Goal: Contribute content

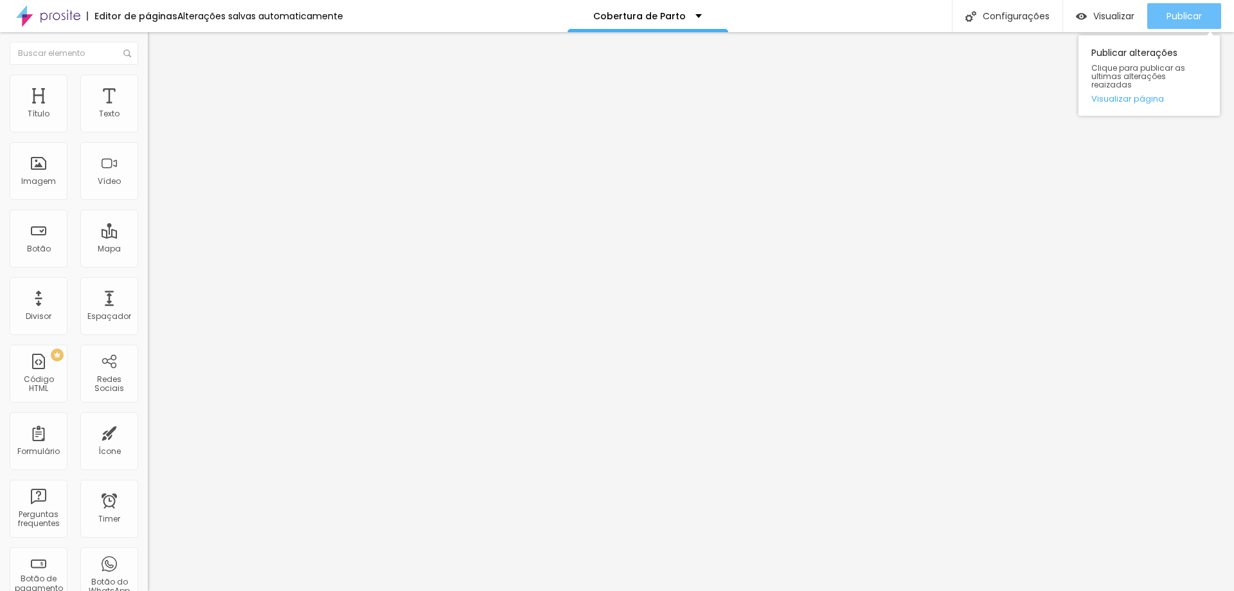
click at [1185, 13] on span "Publicar" at bounding box center [1184, 16] width 35 height 10
click at [45, 19] on img at bounding box center [48, 16] width 64 height 32
click at [1201, 21] on span "Publicar" at bounding box center [1184, 16] width 35 height 10
